Goal: Navigation & Orientation: Understand site structure

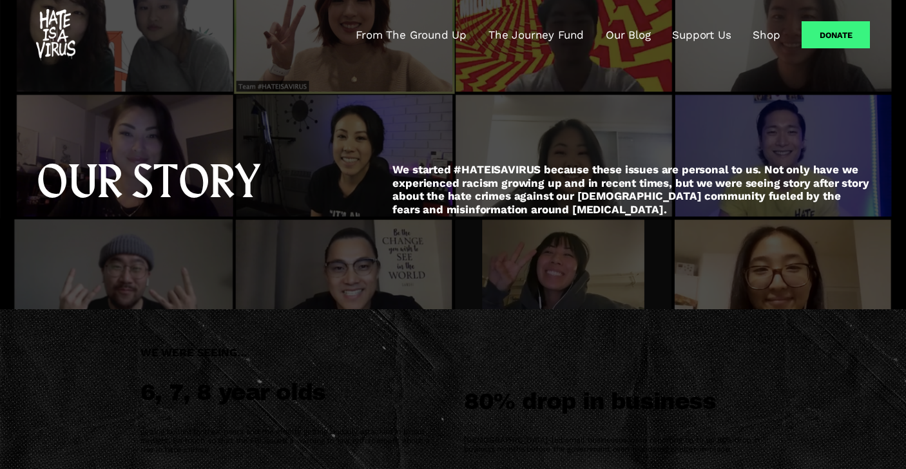
click at [396, 35] on link "From The Ground Up" at bounding box center [411, 34] width 111 height 15
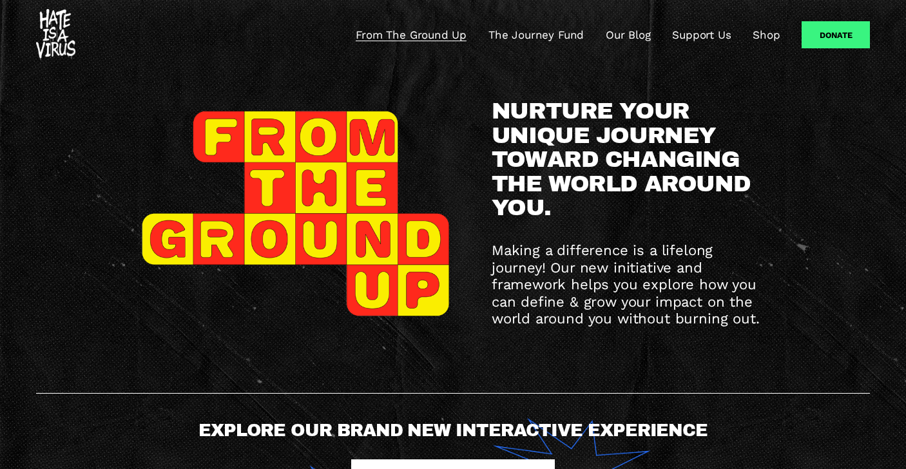
click at [508, 37] on link "The Journey Fund" at bounding box center [535, 34] width 95 height 15
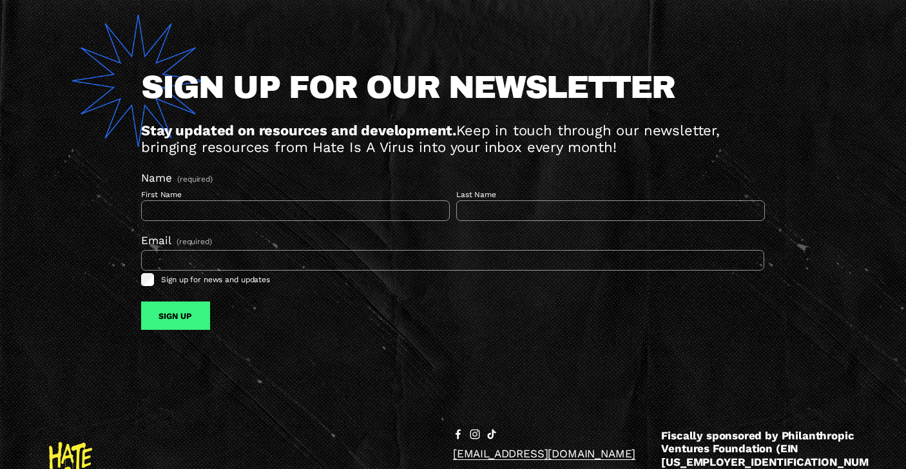
scroll to position [1105, 0]
